Goal: Find specific page/section: Find specific page/section

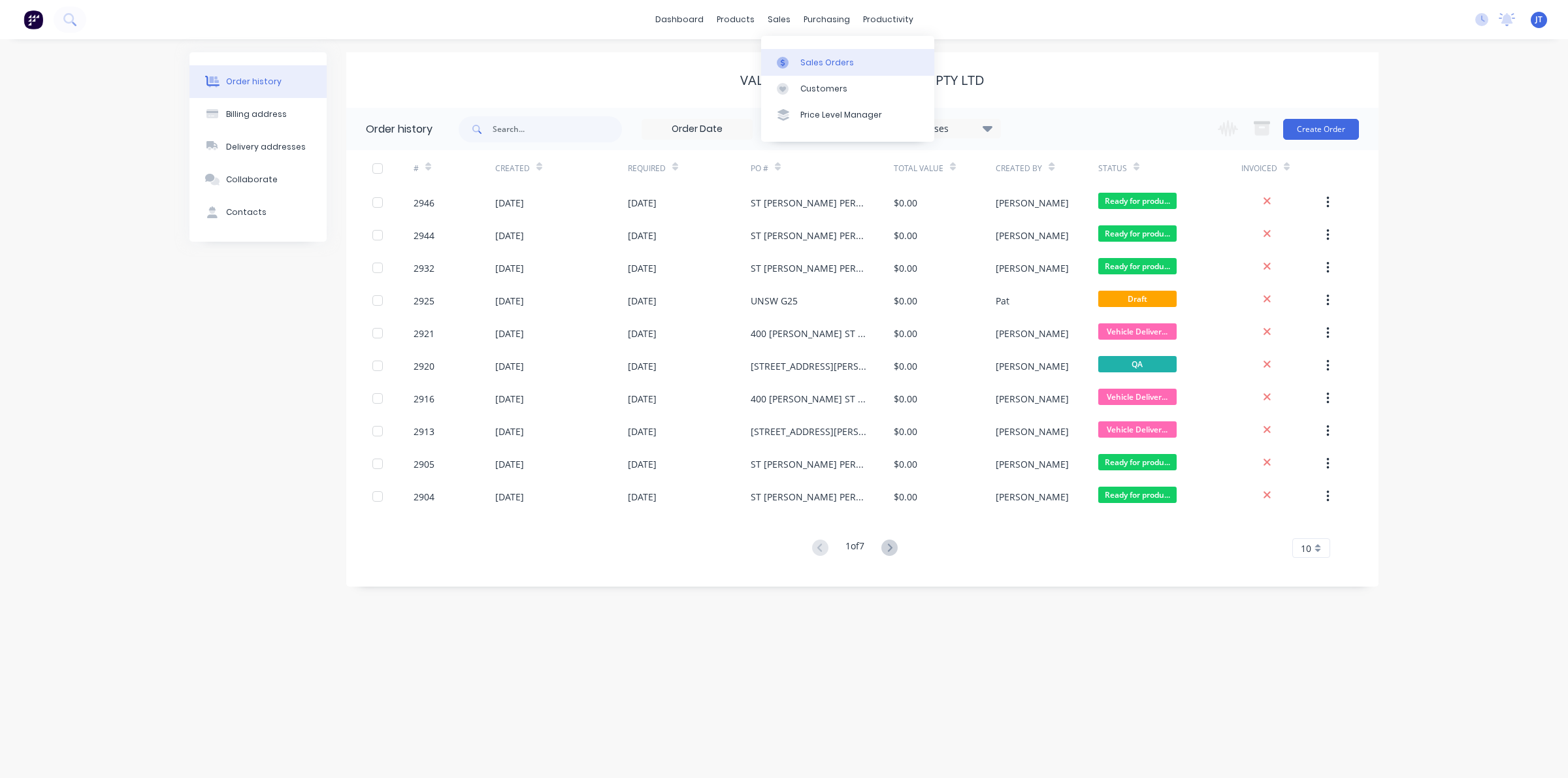
click at [798, 71] on link "Sales Orders" at bounding box center [847, 62] width 173 height 26
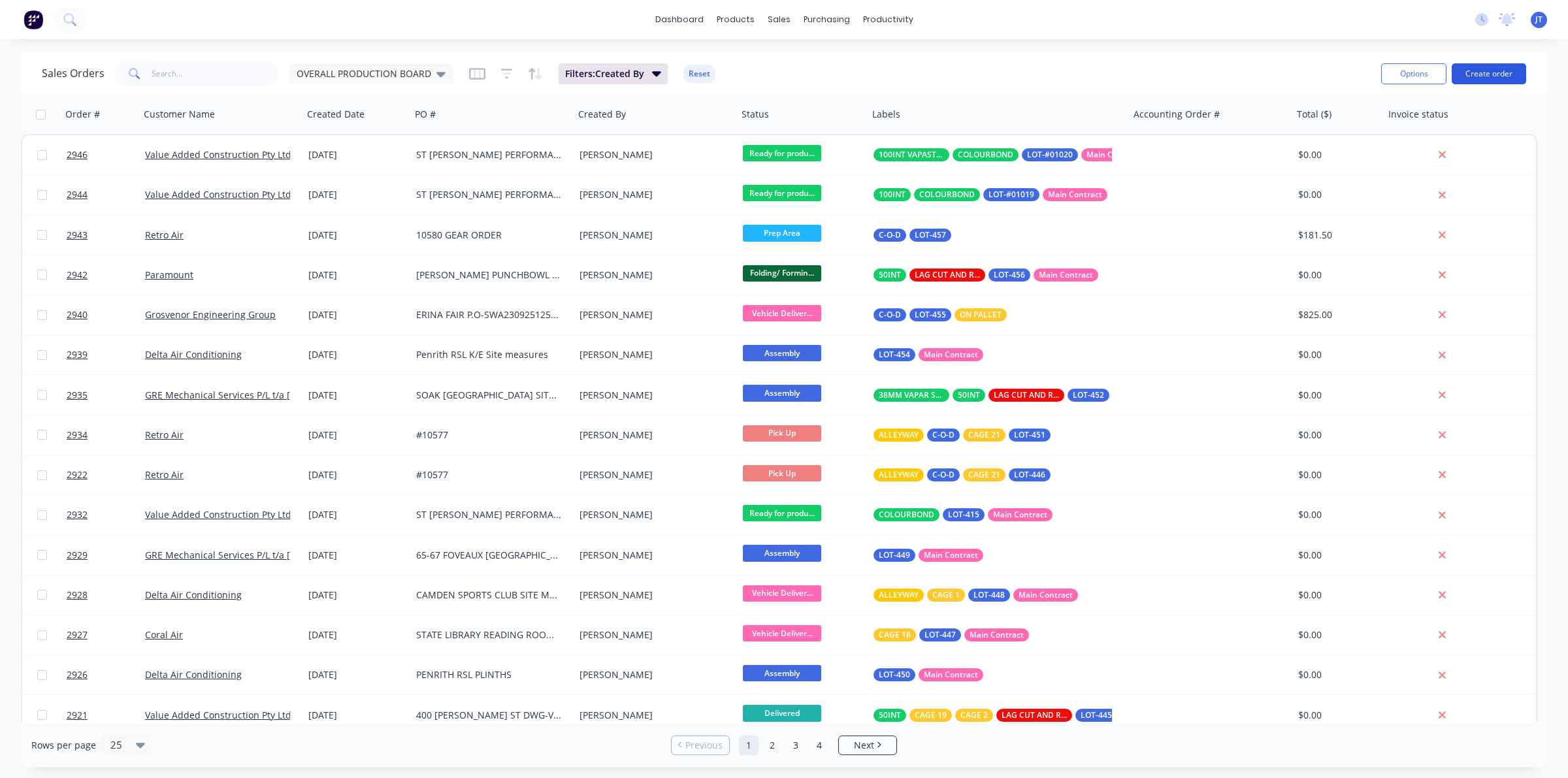
click at [1485, 73] on button "Create order" at bounding box center [1489, 73] width 74 height 21
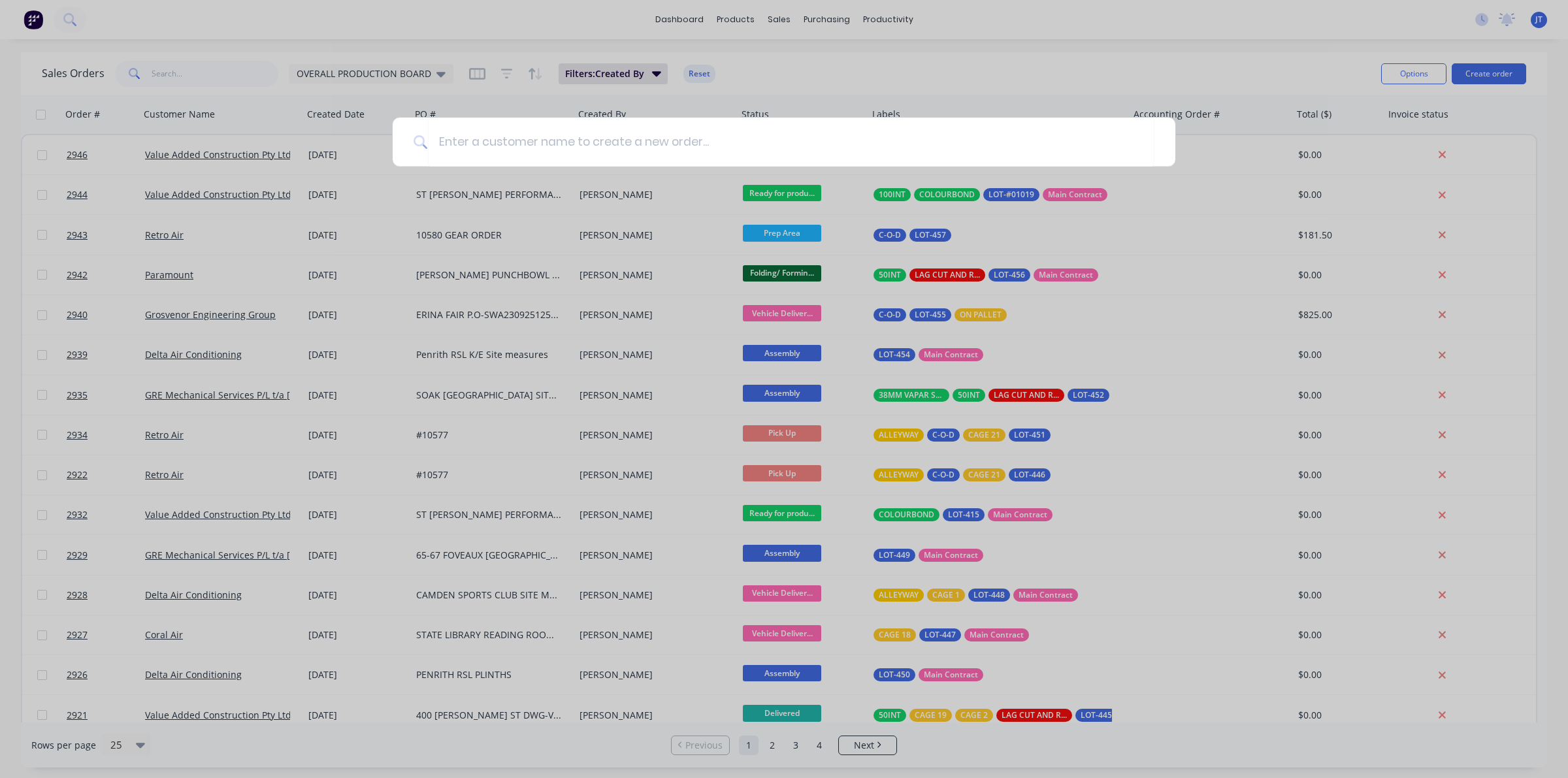
drag, startPoint x: 588, startPoint y: 29, endPoint x: 589, endPoint y: 49, distance: 20.0
click at [589, 30] on div at bounding box center [784, 389] width 1568 height 778
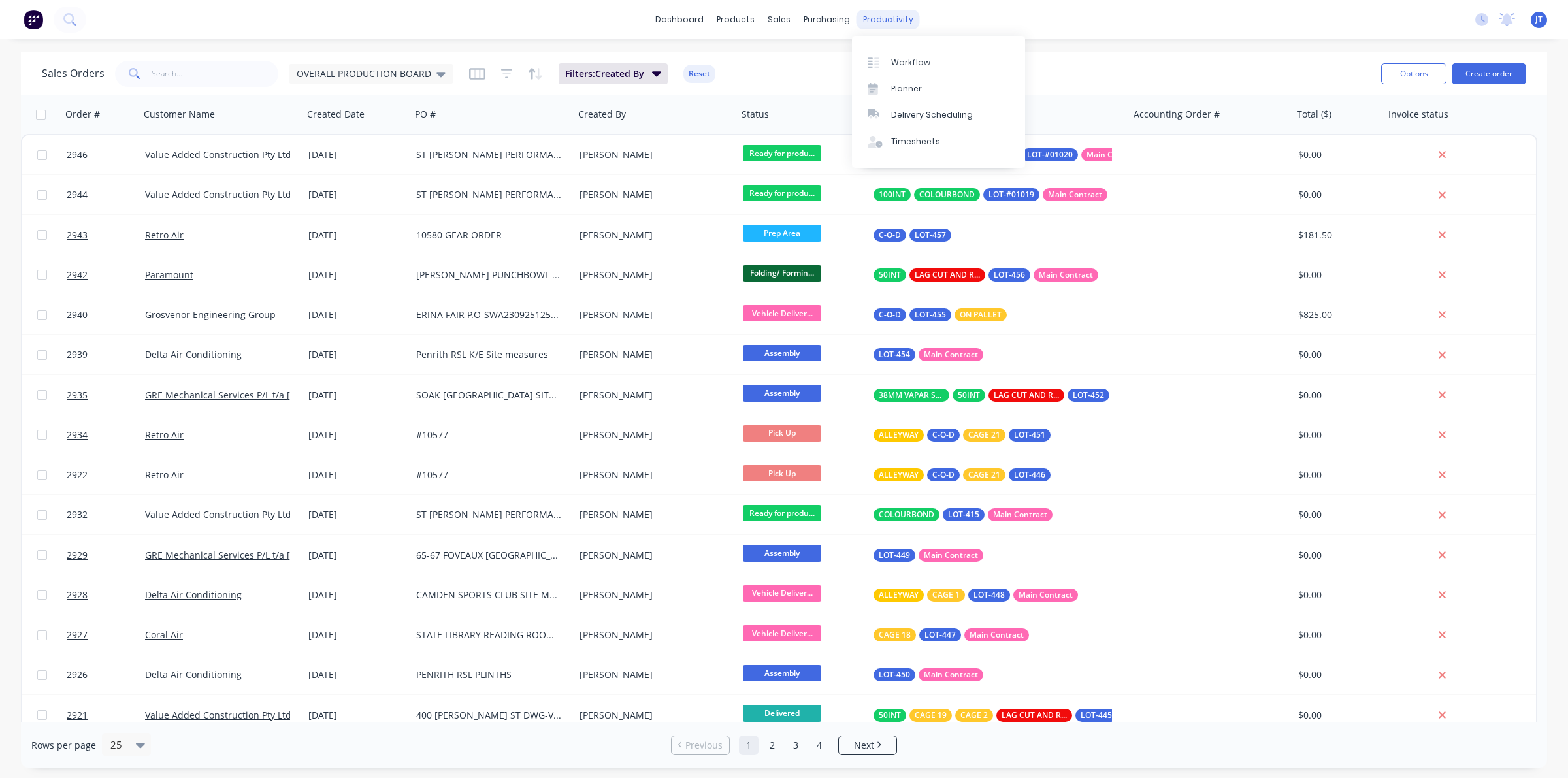
click at [878, 27] on div "productivity" at bounding box center [889, 20] width 63 height 20
click at [890, 53] on link "Workflow" at bounding box center [939, 62] width 173 height 26
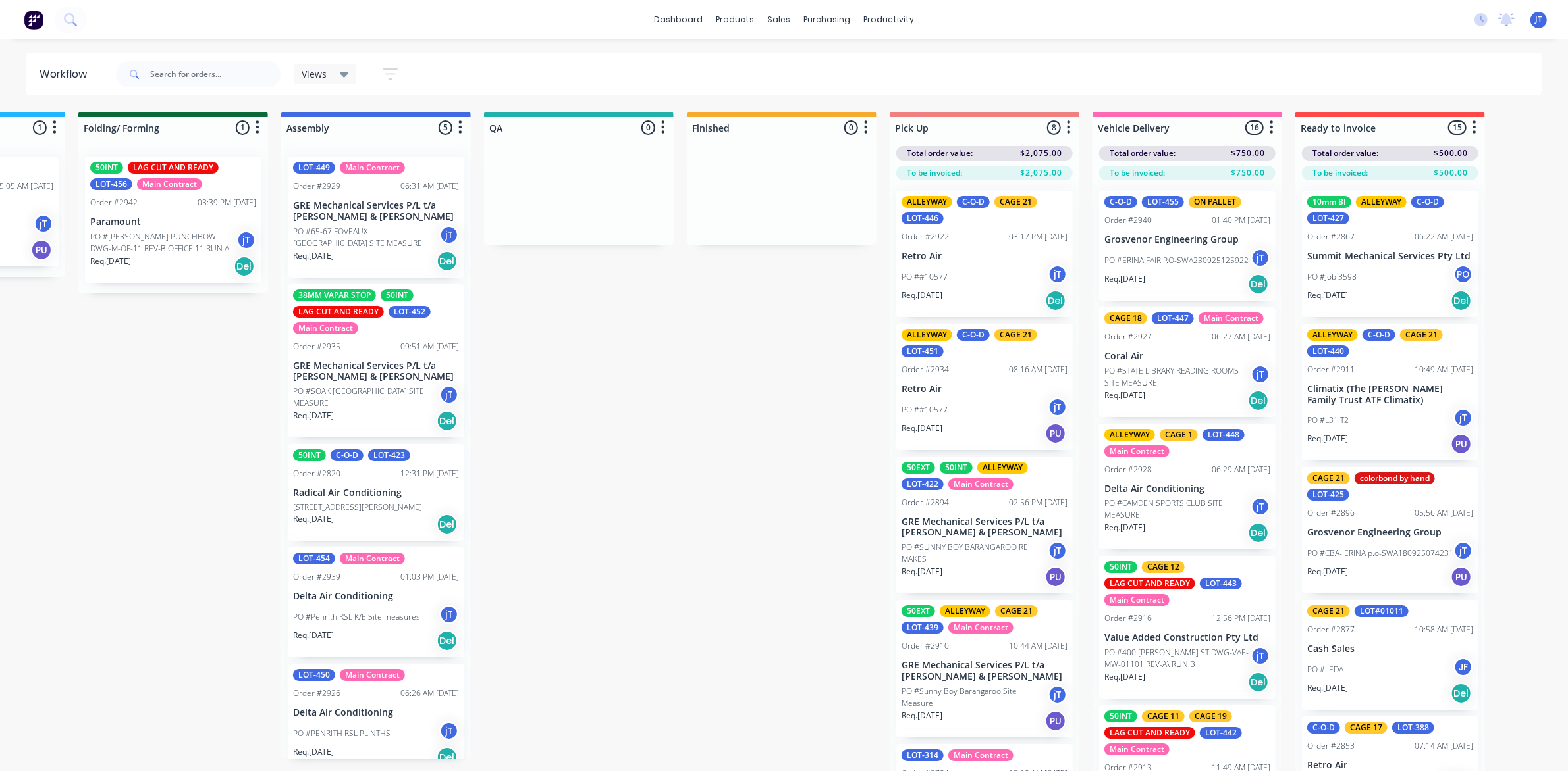
scroll to position [0, 775]
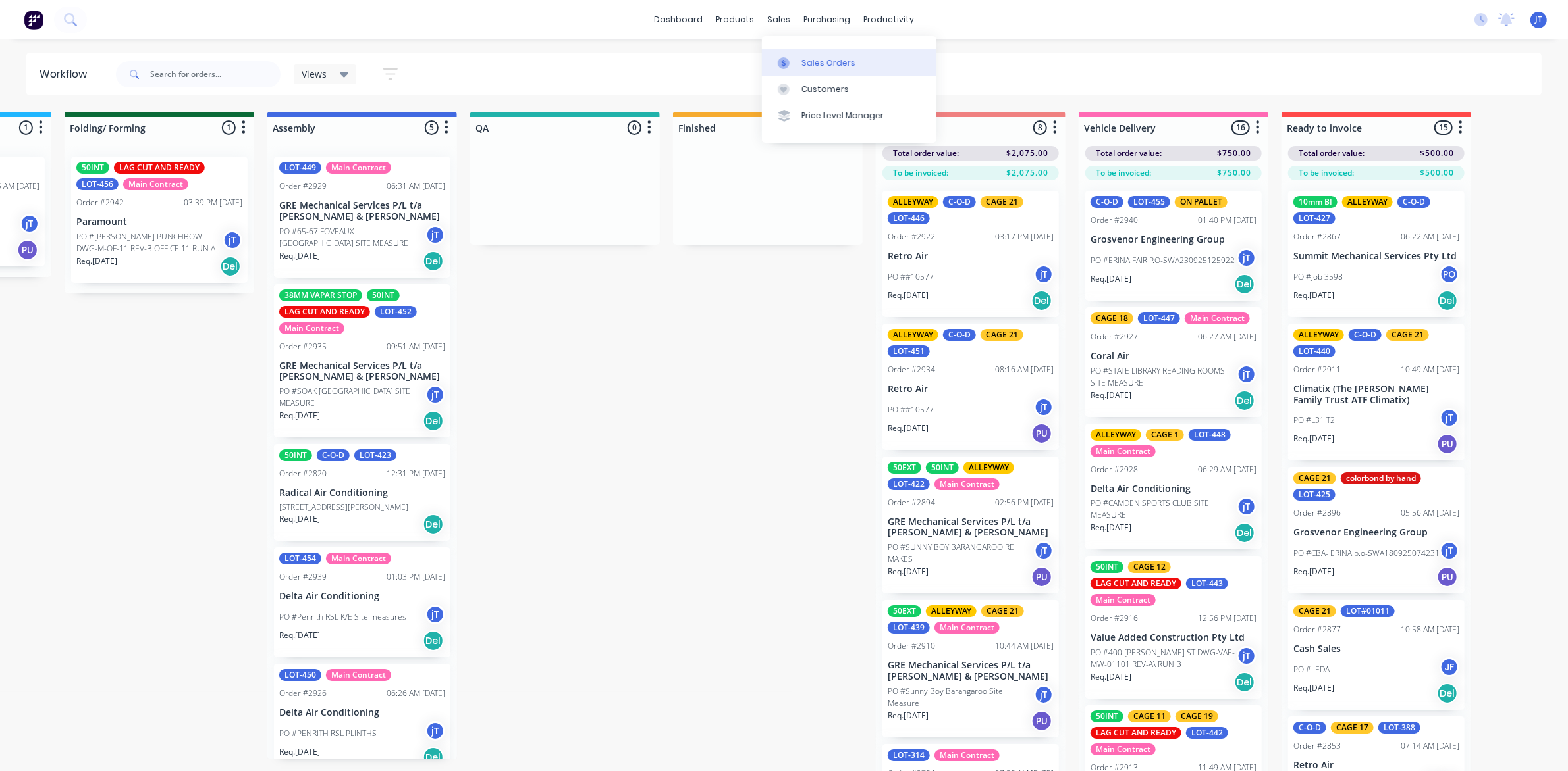
click at [807, 67] on div "Sales Orders" at bounding box center [828, 63] width 54 height 12
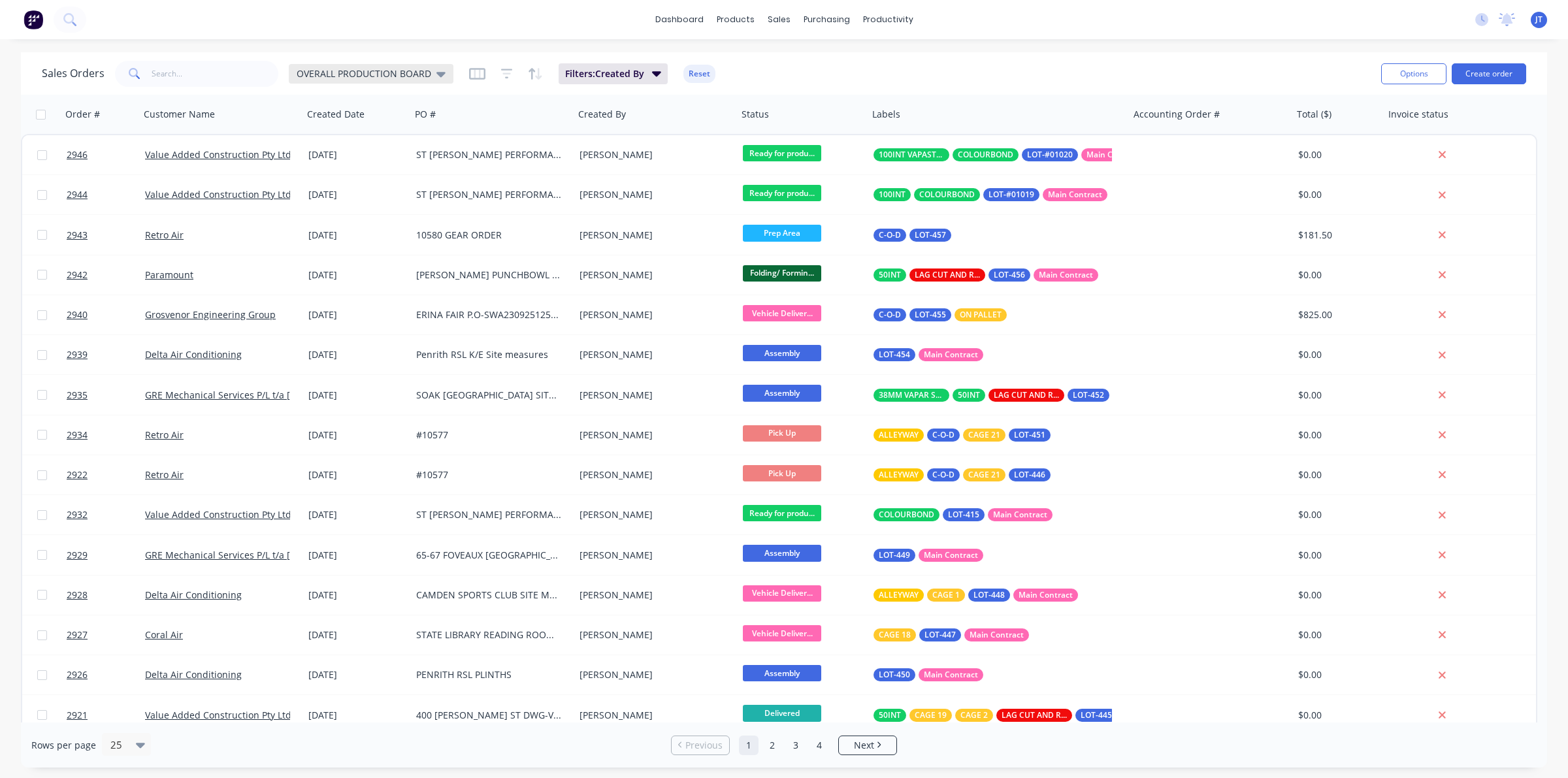
click at [386, 73] on span "OVERALL PRODUCTION BOARD" at bounding box center [364, 73] width 134 height 14
click at [333, 187] on button "None" at bounding box center [368, 184] width 149 height 15
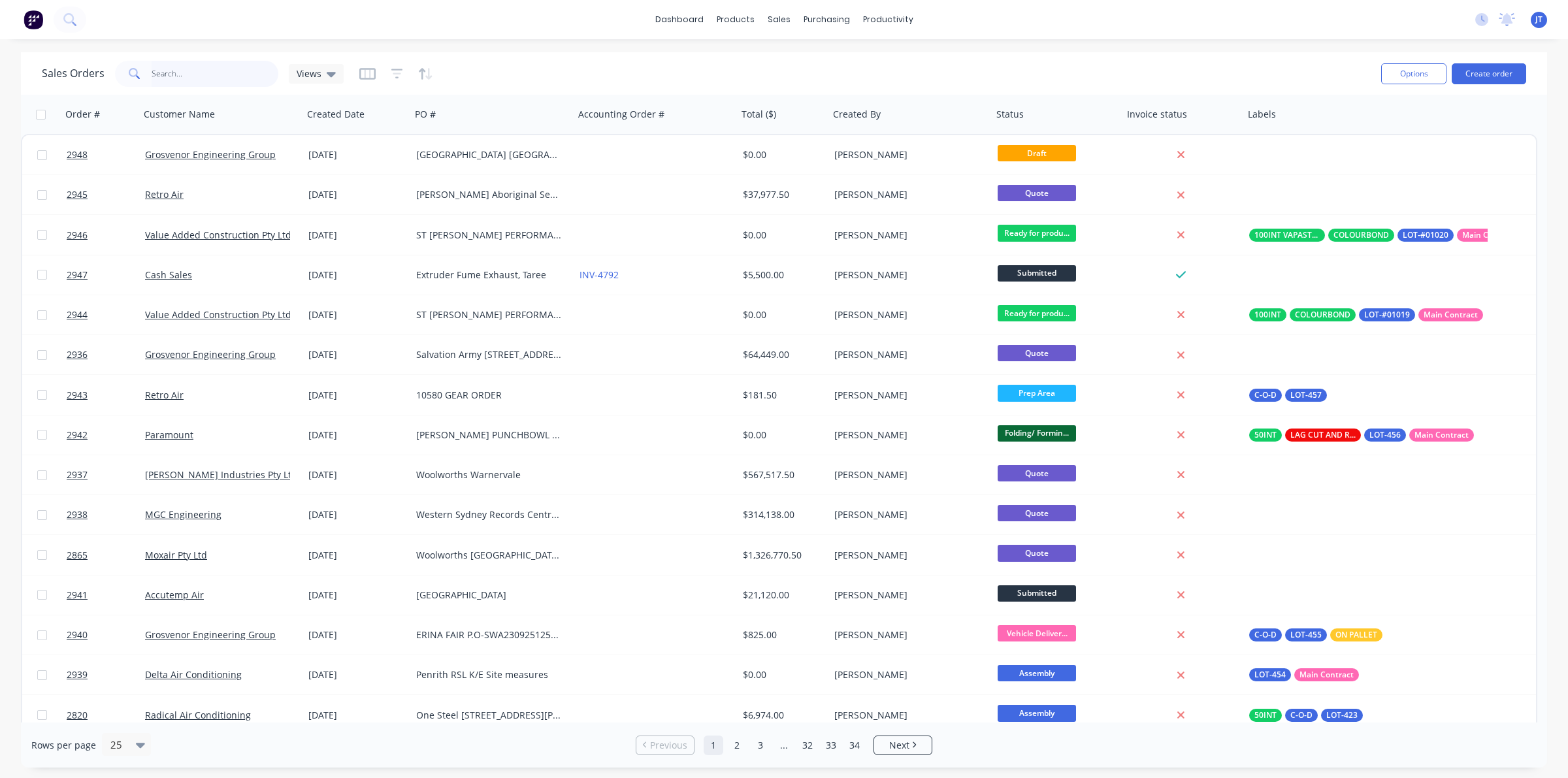
click at [214, 82] on input "text" at bounding box center [215, 73] width 128 height 26
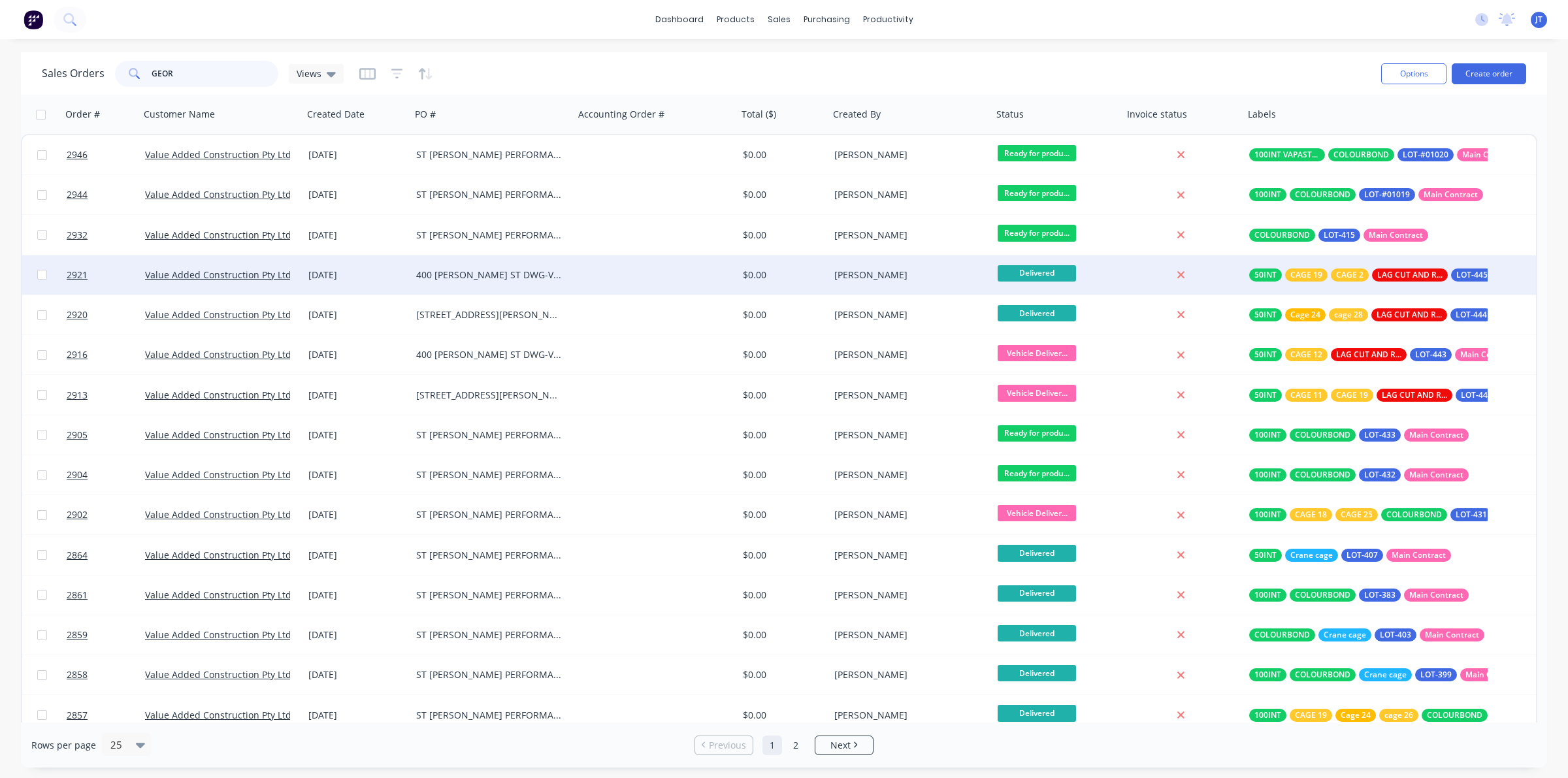
type input "GEOR"
click at [1025, 272] on span "Delivered" at bounding box center [1037, 274] width 78 height 16
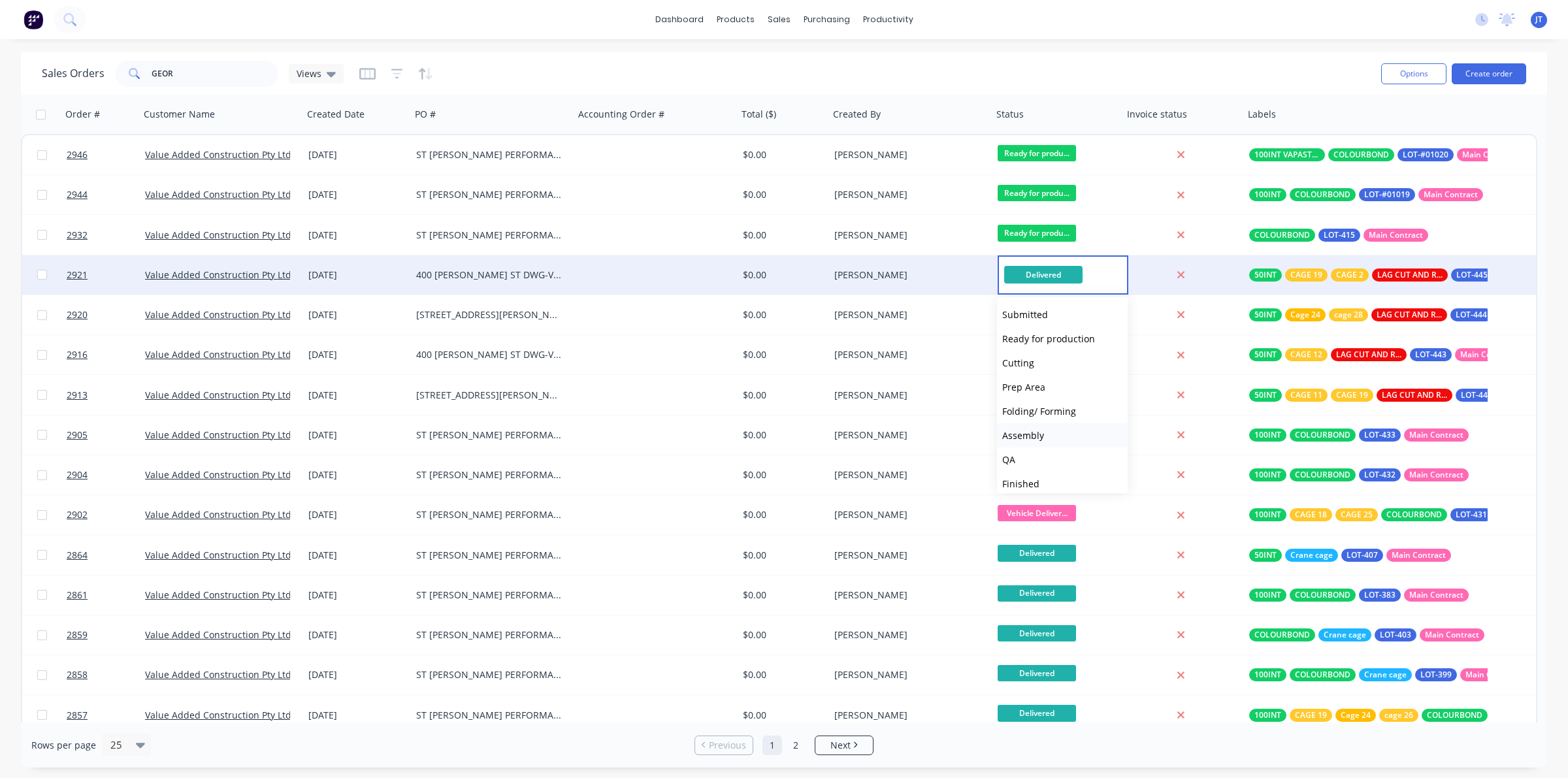
scroll to position [82, 0]
click at [1046, 451] on span "Vehicle Delivery" at bounding box center [1037, 451] width 69 height 13
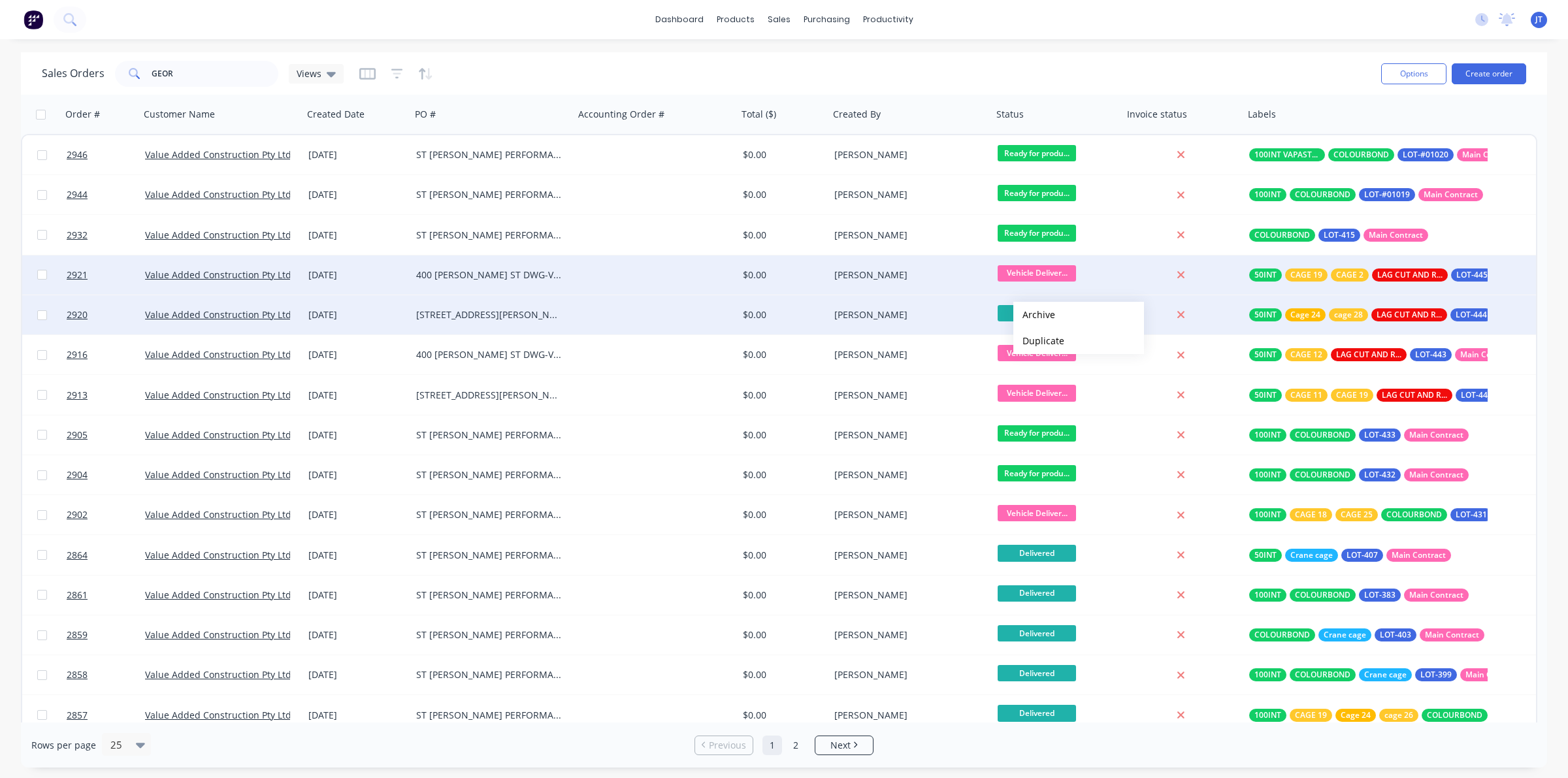
click at [1004, 305] on span "Delivered" at bounding box center [1037, 313] width 78 height 16
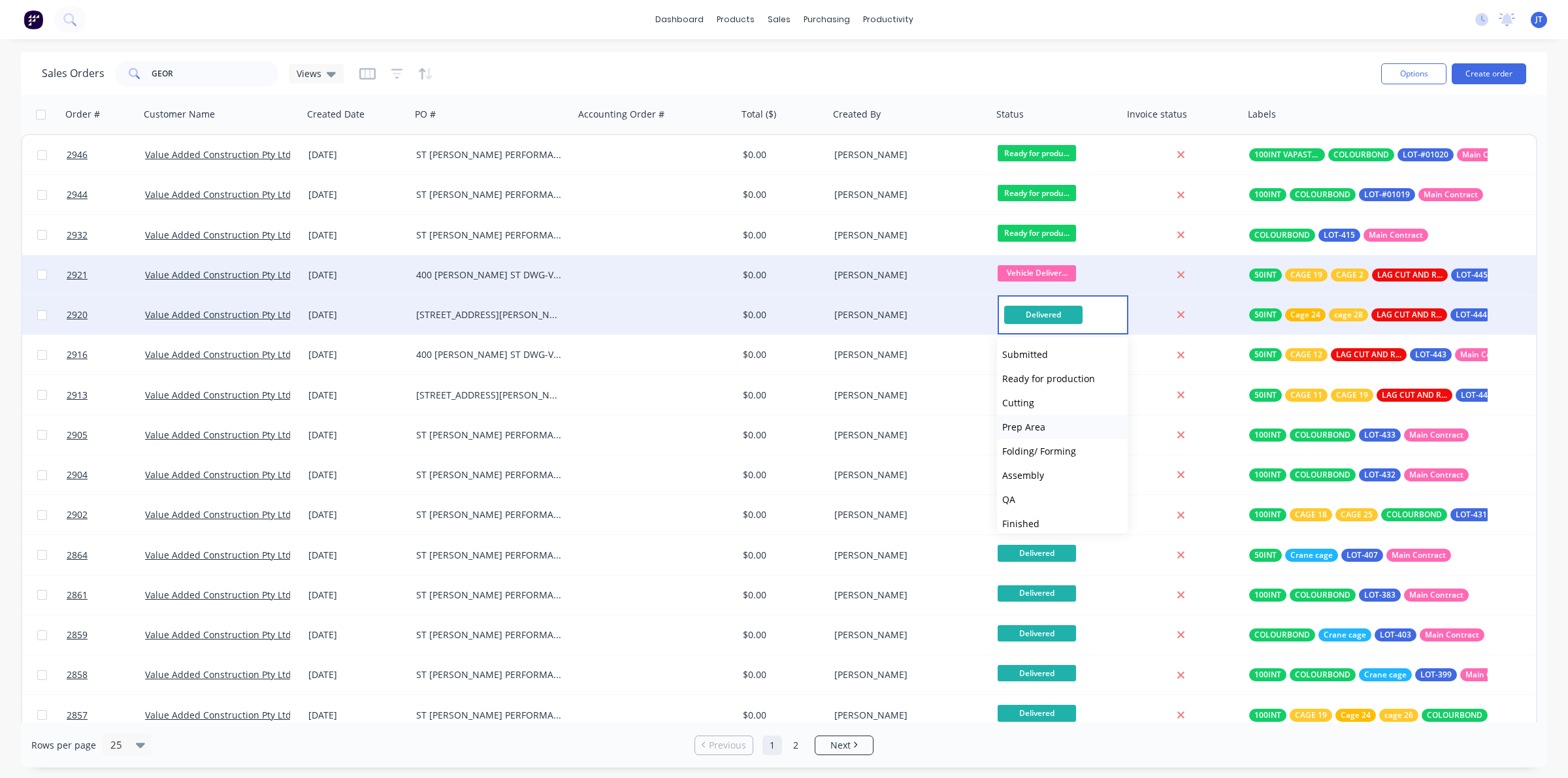
scroll to position [128, 0]
click at [1039, 448] on span "Vehicle Delivery" at bounding box center [1037, 444] width 69 height 13
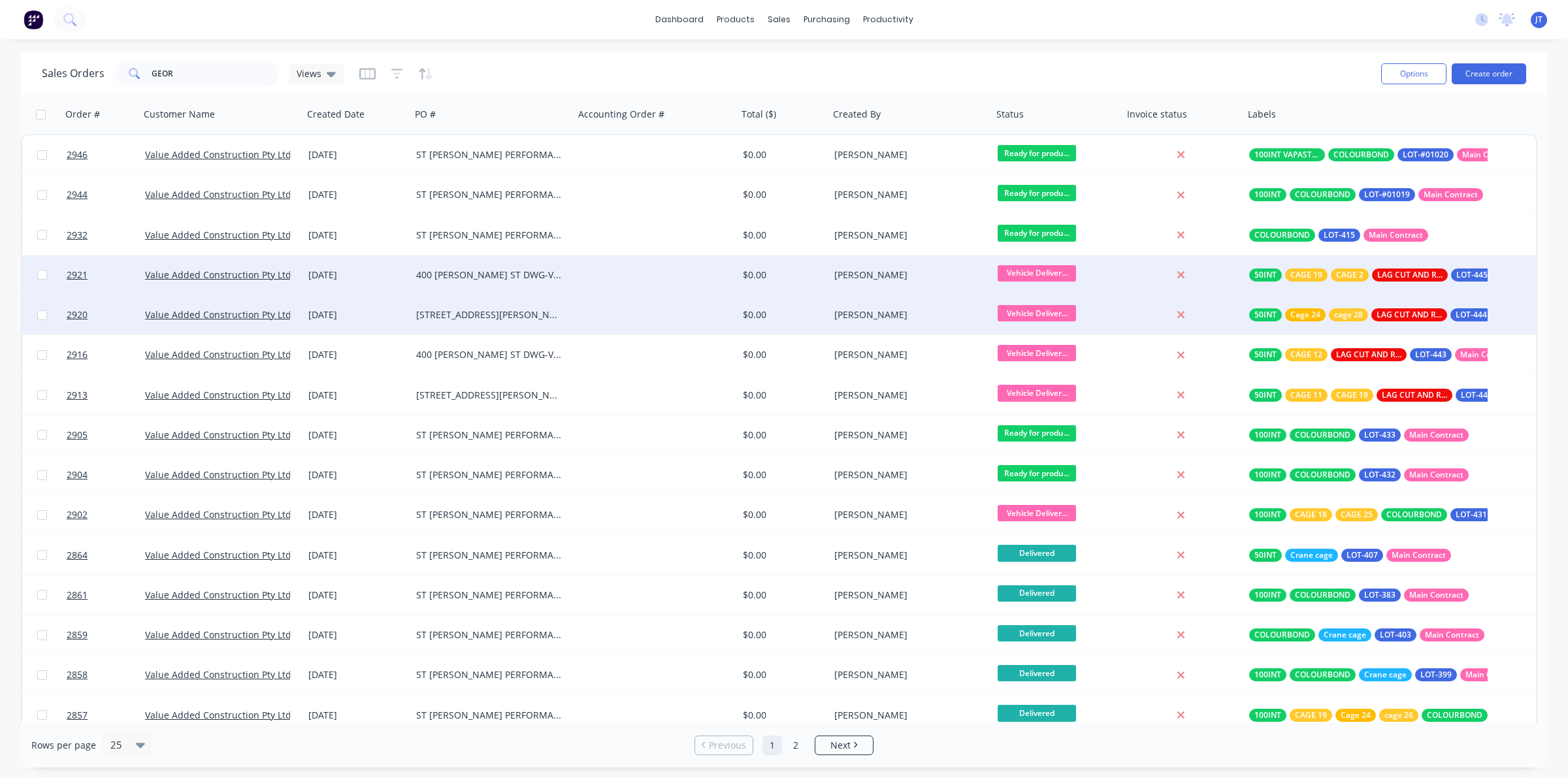
click at [1042, 76] on div "Sales Orders GEOR Views" at bounding box center [706, 73] width 1329 height 32
click at [807, 67] on div "Sales Orders" at bounding box center [827, 63] width 54 height 12
